Goal: Entertainment & Leisure: Consume media (video, audio)

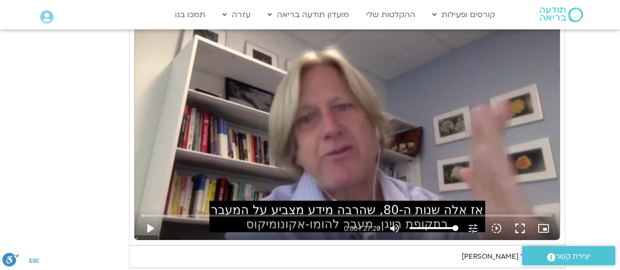
scroll to position [784, 0]
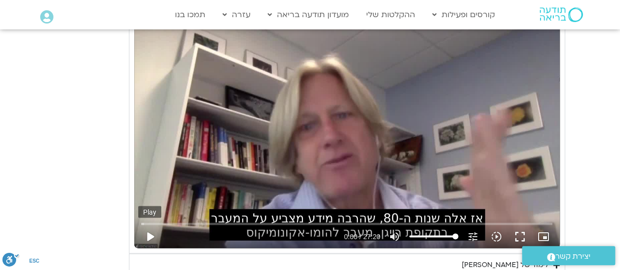
click at [151, 237] on button "play_arrow" at bounding box center [150, 236] width 24 height 24
click at [525, 232] on button "fullscreen" at bounding box center [520, 236] width 24 height 24
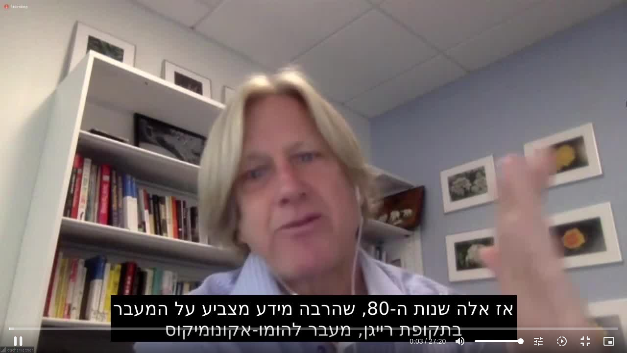
type input "3.367988"
type input "95.608428030303"
type input "3.46676"
type input "94.8508522727273"
type input "3.482996"
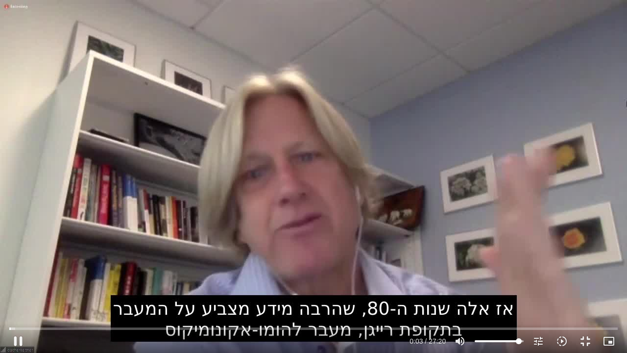
type input "92.578125"
type input "3.500026"
type input "91.0629734848485"
type input "3.517344"
type input "88.0326704545455"
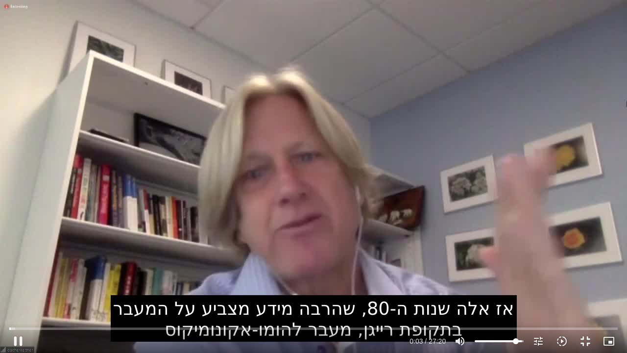
type input "3.533829"
type input "84.2447916666667"
type input "3.550277"
type input "81.2144886363636"
type input "3.567863"
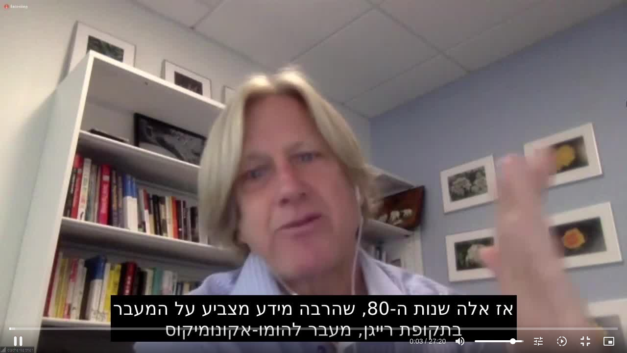
type input "80.4569128787879"
type input "3.585792"
type input "78.1841856060606"
type input "3.600982"
type input "76.6690340909091"
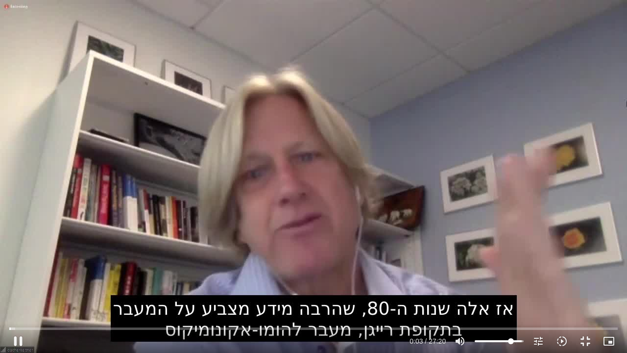
type input "3.617009"
type input "75.1538825757576"
type input "3.634639"
type input "72.8811553030303"
type input "3.649995"
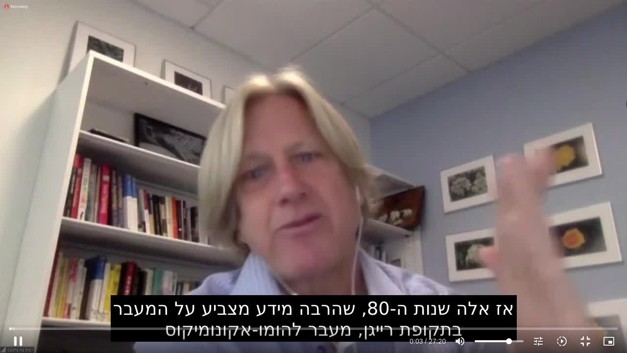
type input "71.3660037878788"
type input "3.666845"
type input "68.3357007575758"
type input "3.685802"
type input "62.2750946969697"
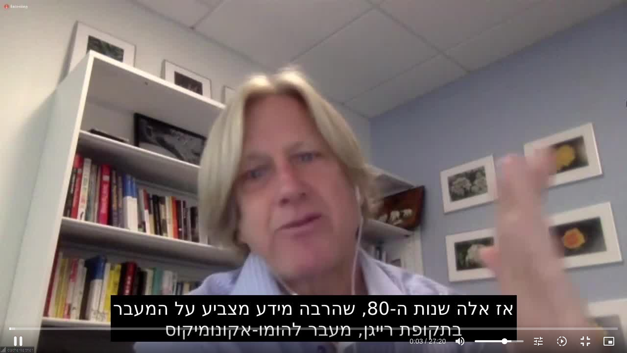
type input "3.702933"
type input "60.7599431818182"
type input "3.733107"
type input "60.0023674242424"
type input "3.750707"
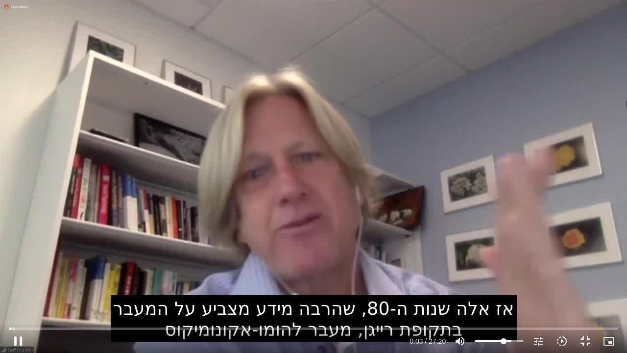
type input "58.4872159090909"
type input "3.767613"
type input "56.2144886363636"
type input "3.784085"
type input "55.4569128787879"
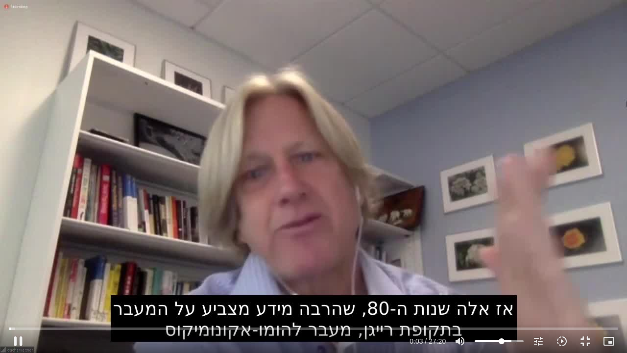
type input "3.800605"
type input "53.9417613636364"
type input "3.81778"
type input "51.6690340909091"
type input "3.833154"
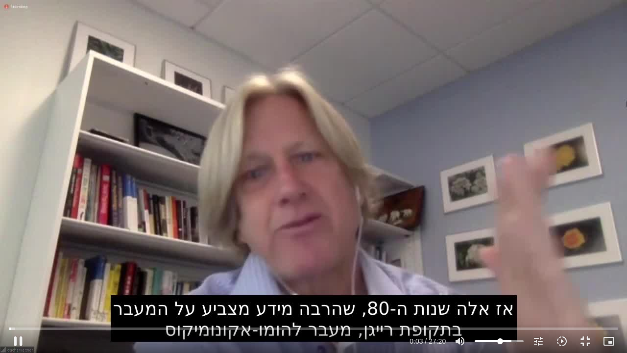
type input "50.9114583333333"
type input "3.849687"
type input "49.3963068181818"
type input "3.867525"
type input "47.8811553030303"
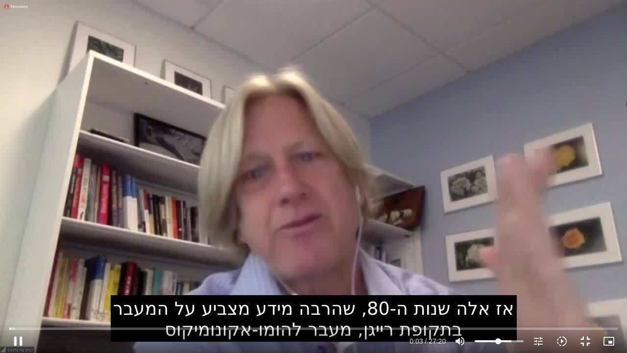
type input "3.883653"
type input "47.1235795454545"
type input "3.901305"
type input "46.3660037878788"
type input "3.94949"
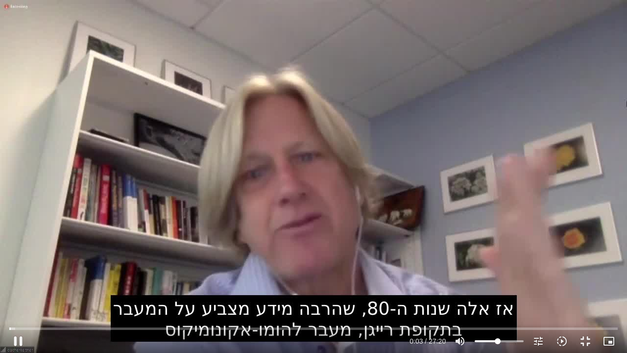
type input "45.608428030303"
type input "4.000317"
type input "44.8508522727273"
type input "4.033687"
type input "44.0932765151515"
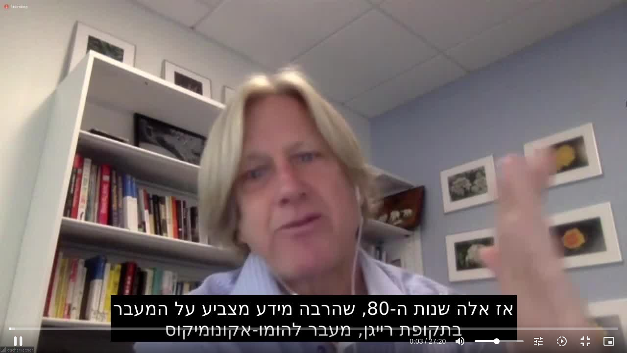
type input "4.066857"
type input "43.3357007575758"
type input "4.132759"
type input "42.578125"
type input "4.149885"
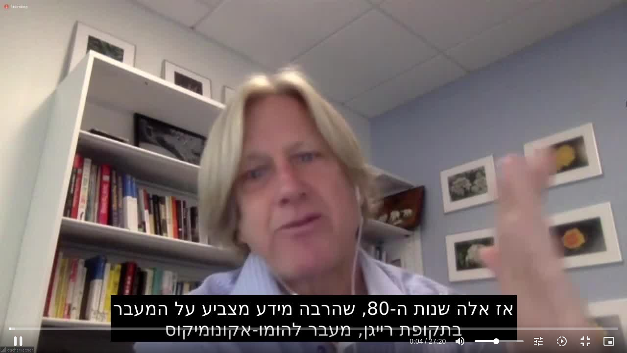
type input "41.8205492424242"
type input "4.515467"
drag, startPoint x: 519, startPoint y: 340, endPoint x: 496, endPoint y: 338, distance: 23.2
type input "41.8205492424242"
click at [496, 269] on input "Volume" at bounding box center [499, 341] width 49 height 6
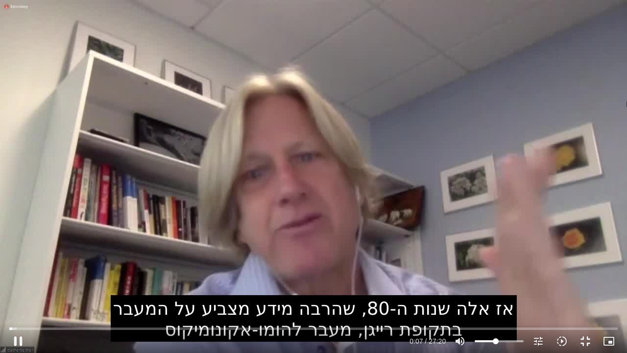
type input "7.532933"
type input "31.2144886363636"
type input "7.634142"
type input "30.4569128787879"
type input "7.666254"
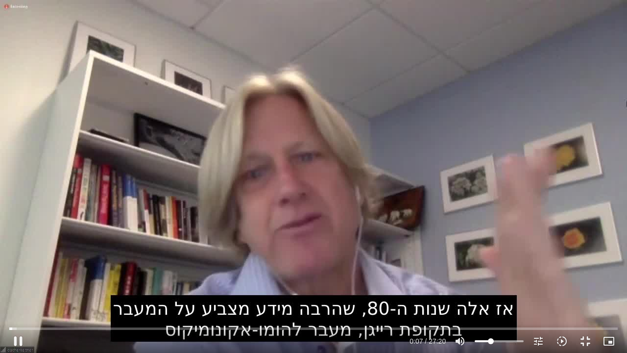
type input "28.9417613636364"
type input "7.682491"
type input "27.4266098484849"
type input "7.71692"
type input "23.6387310606061"
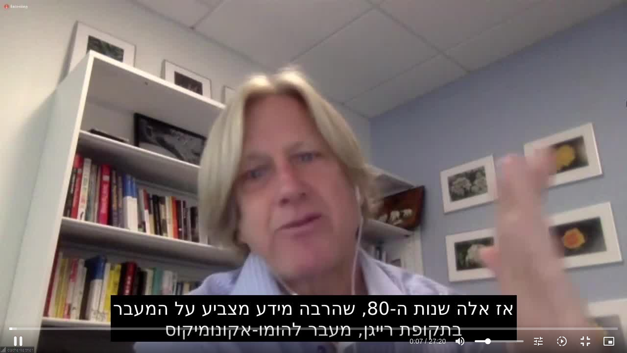
type input "7.73325"
type input "22.1235795454545"
type input "7.750621"
type input "21.3660037878788"
type input "7.766046"
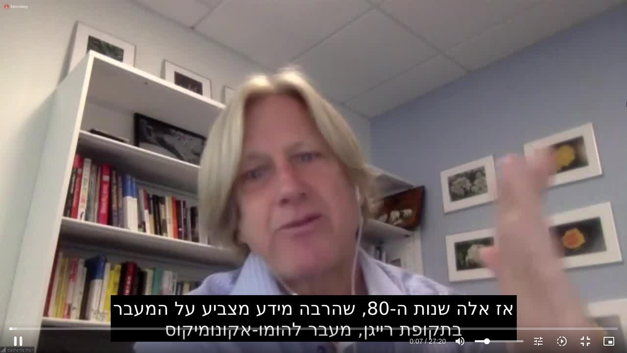
type input "20.608428030303"
type input "7.849332"
type input "19.8508522727273"
type input "8.095201"
drag, startPoint x: 491, startPoint y: 343, endPoint x: 486, endPoint y: 342, distance: 5.0
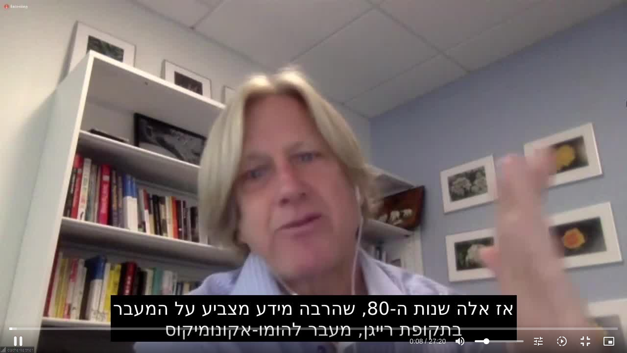
type input "19.8508522727273"
click at [486, 269] on input "Volume" at bounding box center [499, 341] width 49 height 6
type input "89.044128"
type input "22.8811553030303"
type input "89.077917"
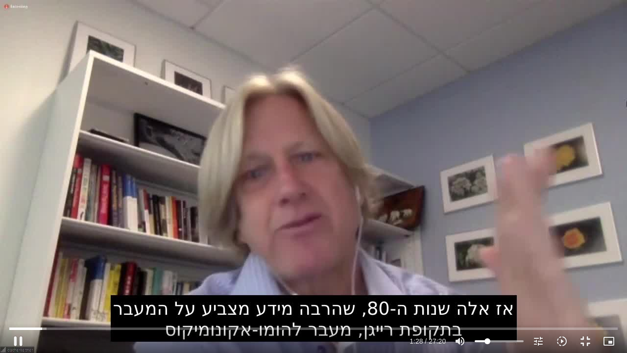
type input "23.6387310606061"
type input "89.095622"
type input "24.3963068181818"
type input "89.209059"
type input "25.1538825757576"
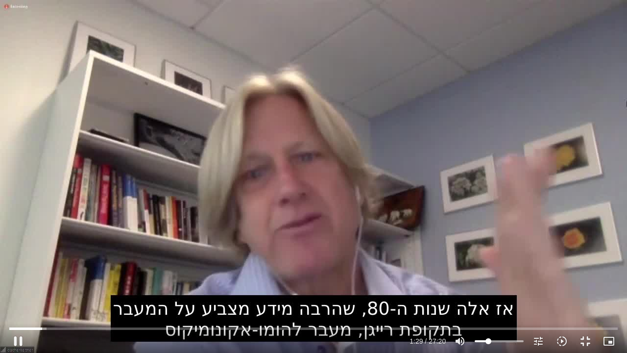
type input "89.228448"
type input "26.6690340909091"
type input "89.264932"
type input "28.1841856060606"
type input "89.29495"
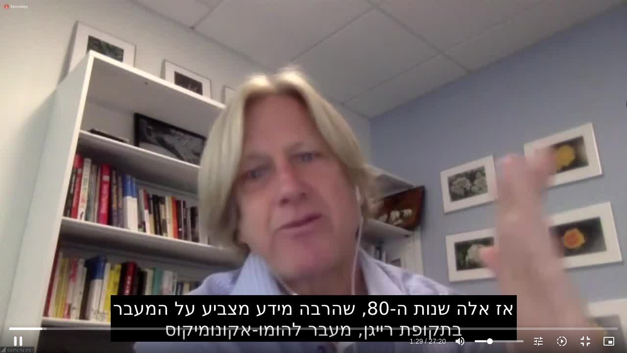
type input "30.4569128787879"
type input "89.35859"
type input "31.9720643939394"
type input "89.378887"
type input "34.2447916666667"
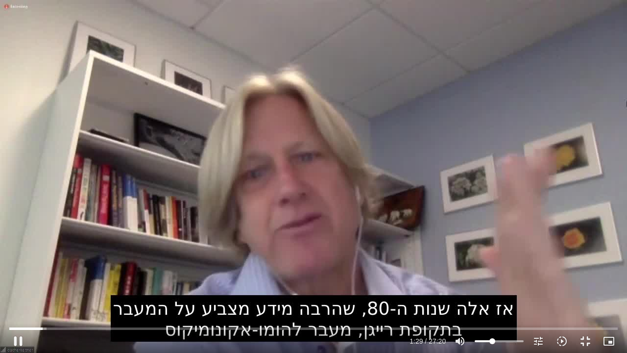
type input "89.395104"
type input "35.0023674242424"
type input "89.411055"
type input "35.7599431818182"
type input "89.428002"
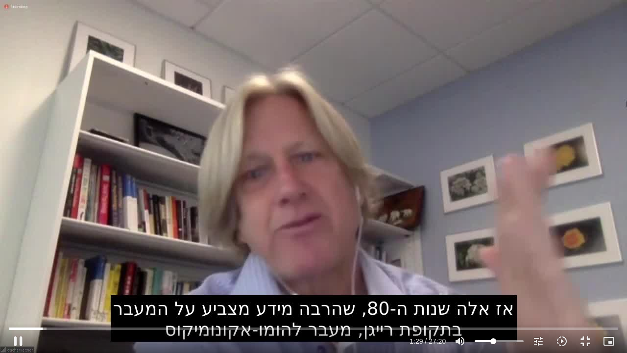
type input "37.2750946969697"
type input "89.445093"
type input "38.0326704545455"
type input "89.46241"
type input "39.547821969697"
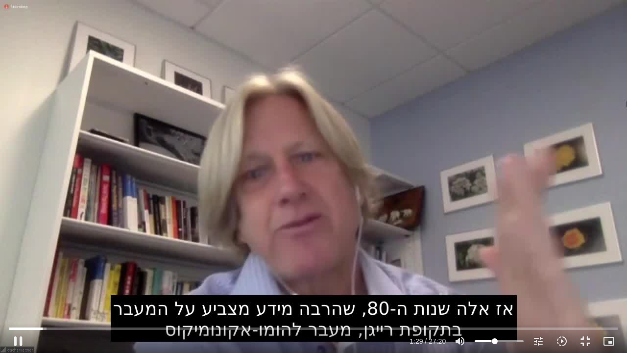
type input "89.477747"
type input "40.3053977272727"
type input "89.49591"
type input "41.0629734848485"
type input "89.512034"
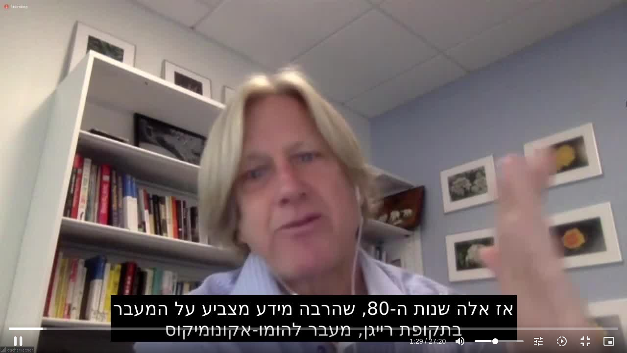
type input "41.8205492424242"
type input "89.528818"
type input "42.578125"
type input "89.545111"
type input "43.3357007575758"
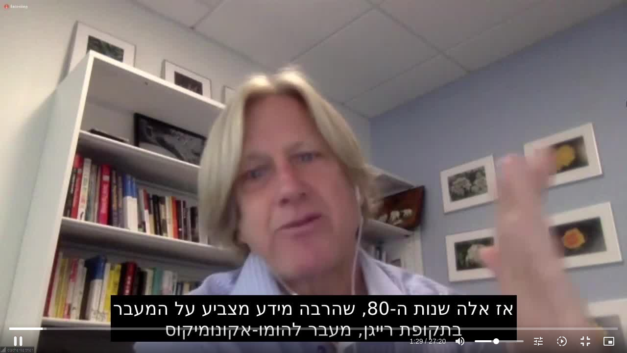
type input "89.563265"
type input "44.0932765151515"
type input "89.594904"
type input "44.8508522727273"
type input "89.628619"
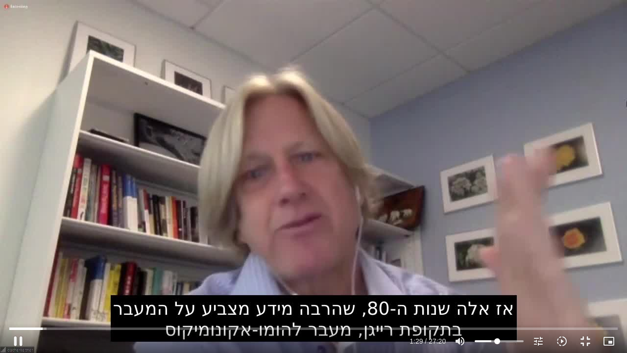
type input "45.608428030303"
type input "89.646017"
type input "47.8811553030303"
type input "89.67822"
type input "48.6387310606061"
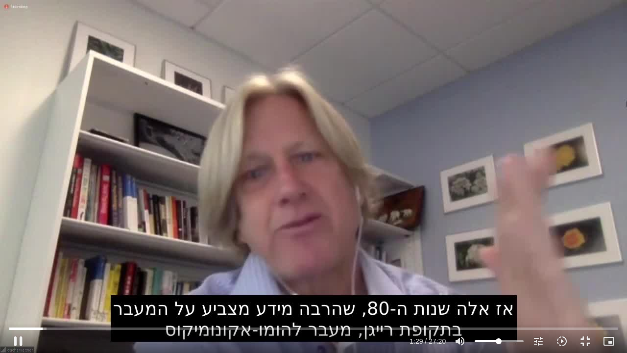
type input "89.71165"
type input "49.3963068181818"
type input "89.745442"
type input "50.1538825757576"
type input "89.761473"
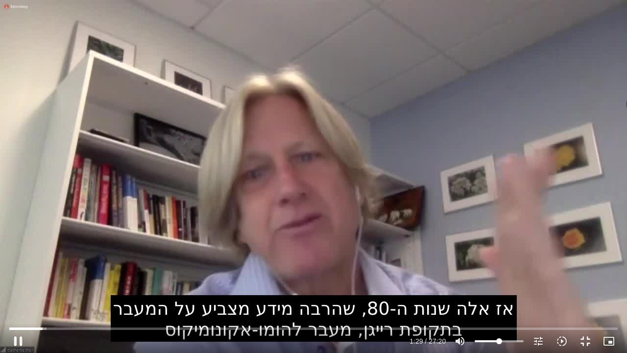
type input "50.9114583333333"
type input "89.877169"
type input "51.6690340909091"
type input "89.913164"
type input "52.4266098484849"
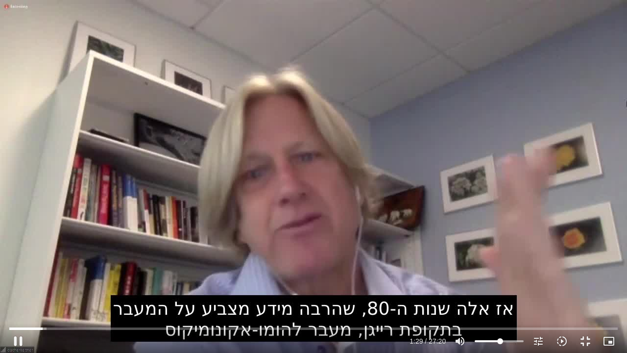
type input "89.945614"
type input "53.1841856060606"
type input "90.025282"
type input "53.9417613636364"
type input "90.045708"
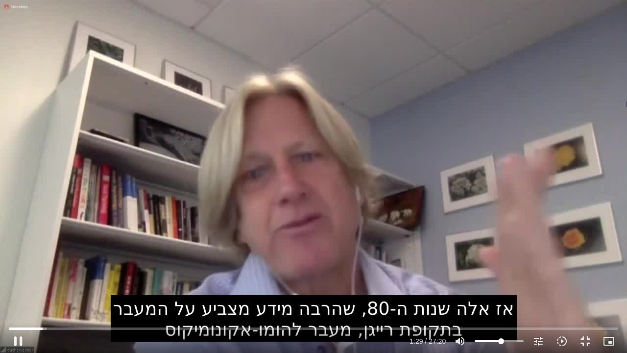
type input "54.6993371212121"
type input "90.078556"
type input "55.4569128787879"
type input "90.095899"
type input "56.2144886363636"
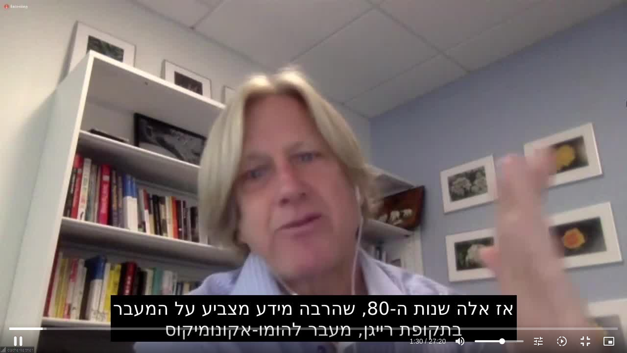
type input "90.177598"
type input "56.9720643939394"
type input "90.423215"
drag, startPoint x: 487, startPoint y: 341, endPoint x: 502, endPoint y: 341, distance: 14.7
type input "56.9720643939394"
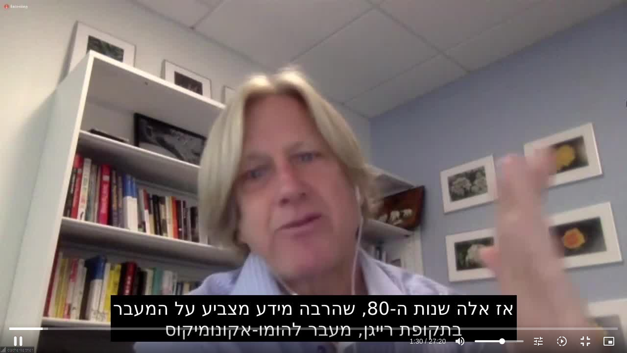
click at [502, 269] on input "Volume" at bounding box center [499, 341] width 49 height 6
click at [18, 269] on button "pause" at bounding box center [18, 341] width 24 height 24
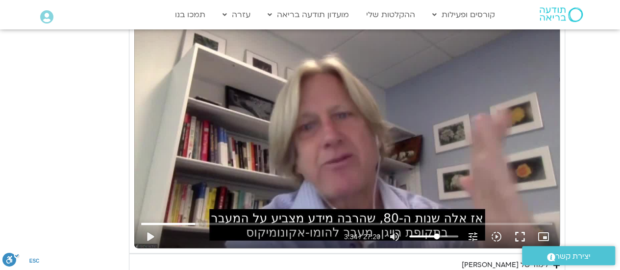
click at [226, 196] on div "Skip Ad 0:15 play_arrow 3:34 / 27:20 volume_up Mute tune Resolution Auto 720p s…" at bounding box center [346, 128] width 425 height 239
type input "217.784479"
type input "56.4630681818182"
type input "217.851128"
type input "55.7054924242424"
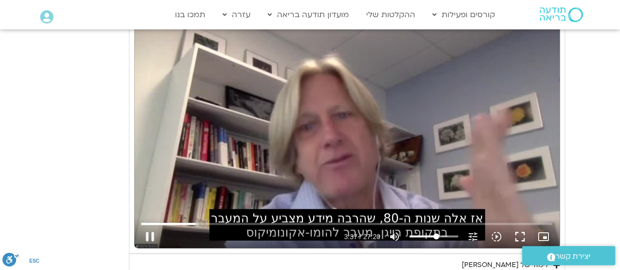
type input "217.902673"
type input "53.4327651515152"
type input "217.919525"
type input "51.9176136363636"
type input "217.969603"
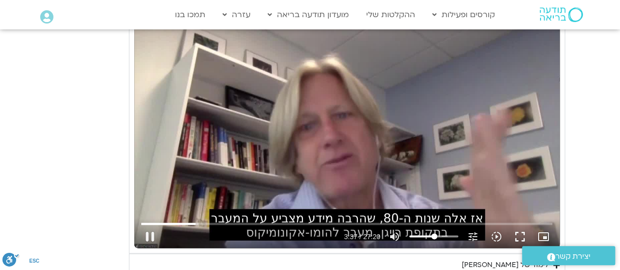
type input "49.6448863636364"
type input "218.019199"
type input "47.3721590909091"
type input "218.085913"
type input "44.3418560606061"
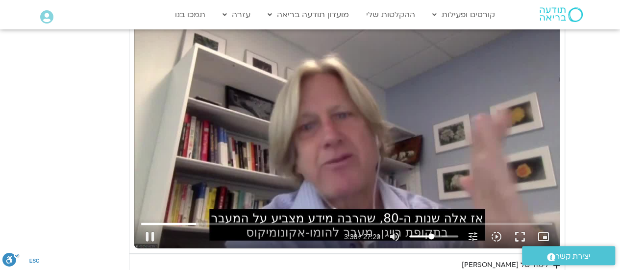
type input "218.168839"
type input "41.311553030303"
type input "218.253584"
type input "38.28125"
type input "218.319655"
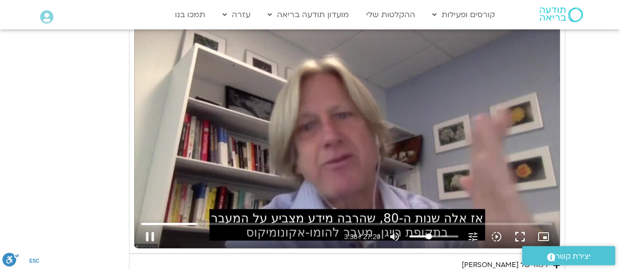
type input "35.250946969697"
type input "218.787246"
drag, startPoint x: 436, startPoint y: 235, endPoint x: 427, endPoint y: 235, distance: 9.3
type input "35.250946969697"
click at [427, 235] on input "Volume" at bounding box center [433, 236] width 49 height 6
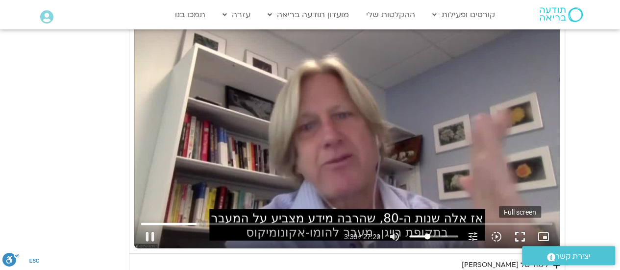
click at [516, 234] on button "fullscreen" at bounding box center [520, 236] width 24 height 24
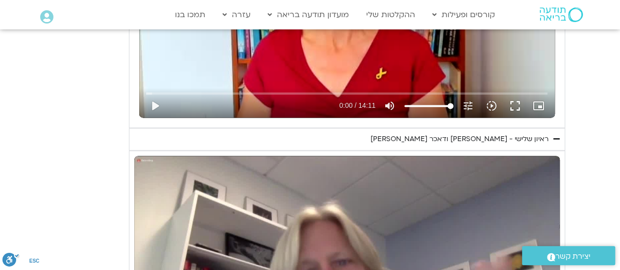
scroll to position [931, 0]
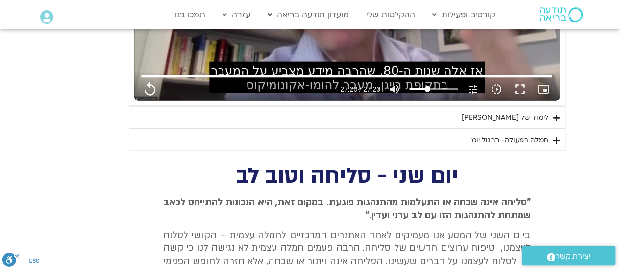
click at [558, 116] on icon "Accordion. Open links with Enter or Space, close with Escape, and navigate with…" at bounding box center [556, 117] width 6 height 7
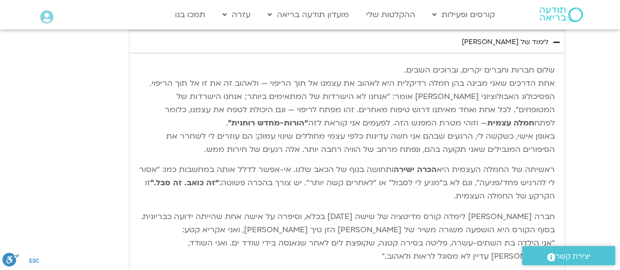
scroll to position [1029, 0]
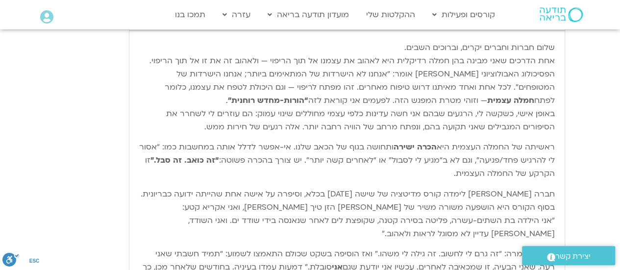
click at [553, 46] on p "שלום חברות וחברים יקרים, וברוכים השבים. אחת הדרכים שאני מבינה בהן חמלה רדיקלית …" at bounding box center [346, 87] width 415 height 93
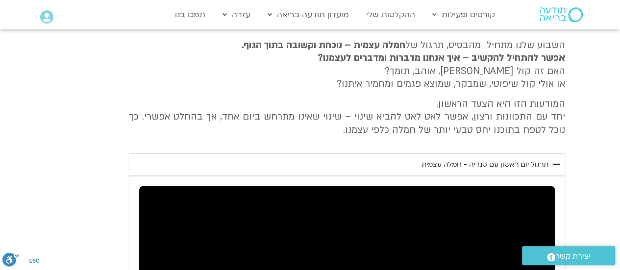
scroll to position [1861, 0]
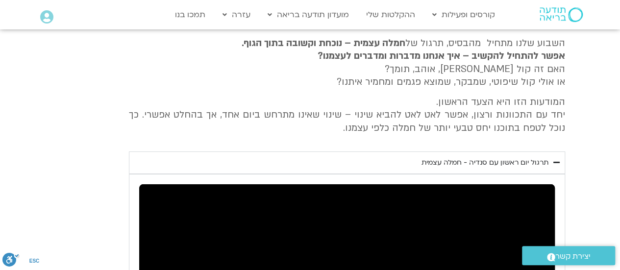
type input "1640.5"
